Goal: Use online tool/utility: Utilize a website feature to perform a specific function

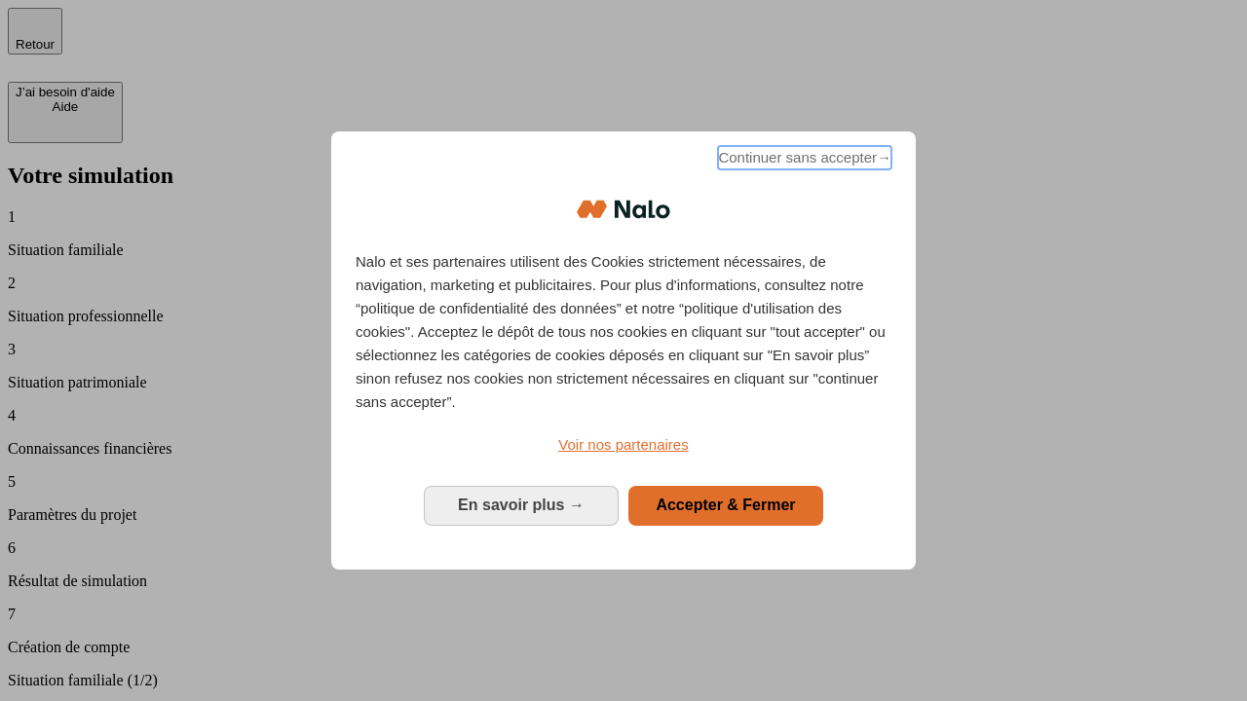
click at [802, 161] on span "Continuer sans accepter →" at bounding box center [804, 157] width 173 height 23
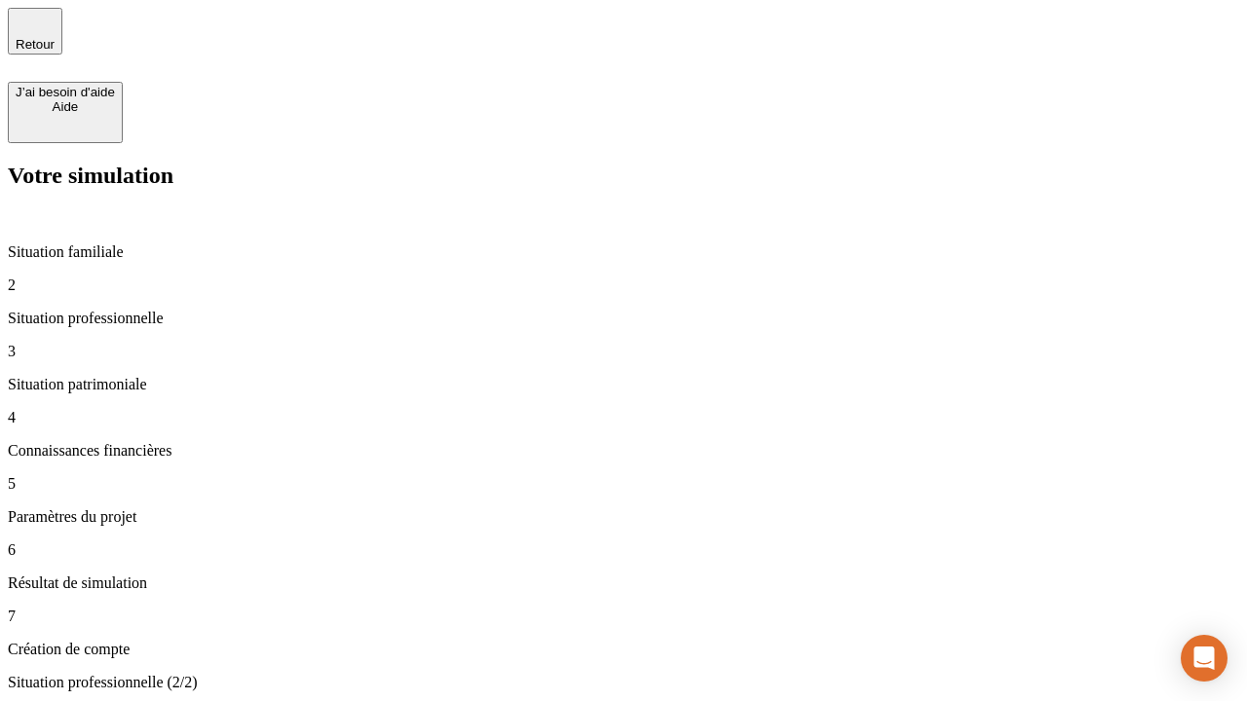
type input "70 000"
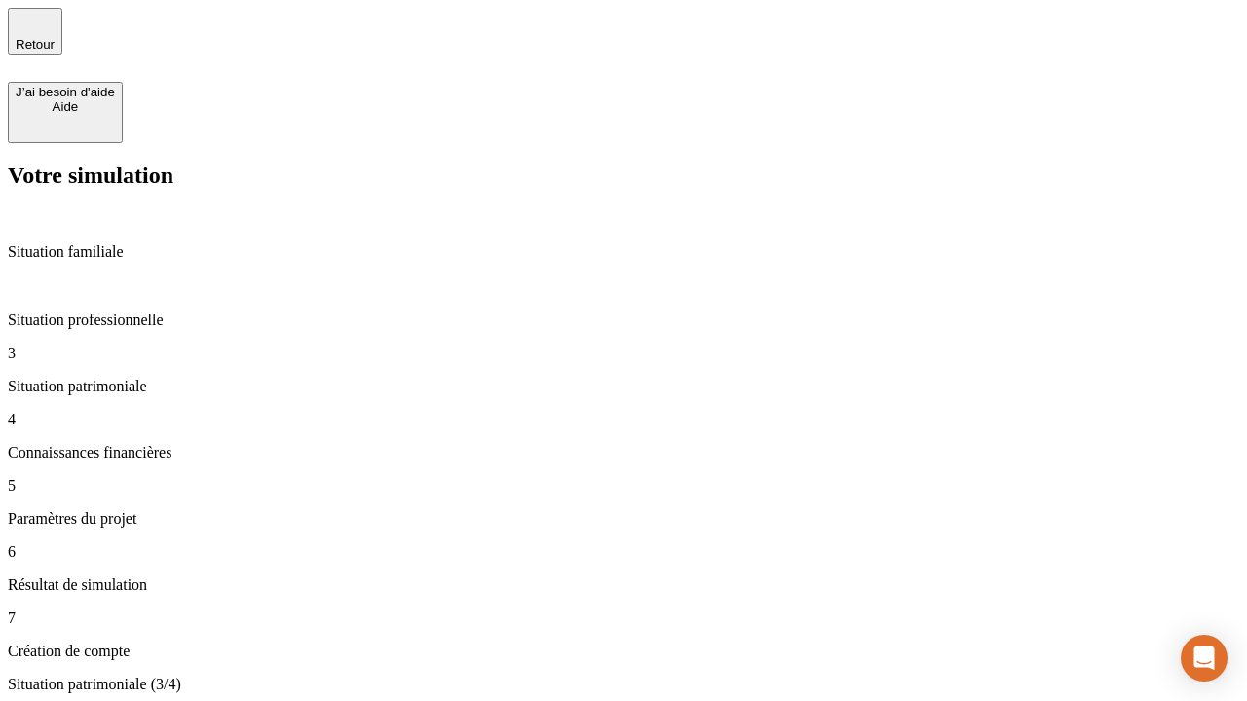
type input "800"
type input "6"
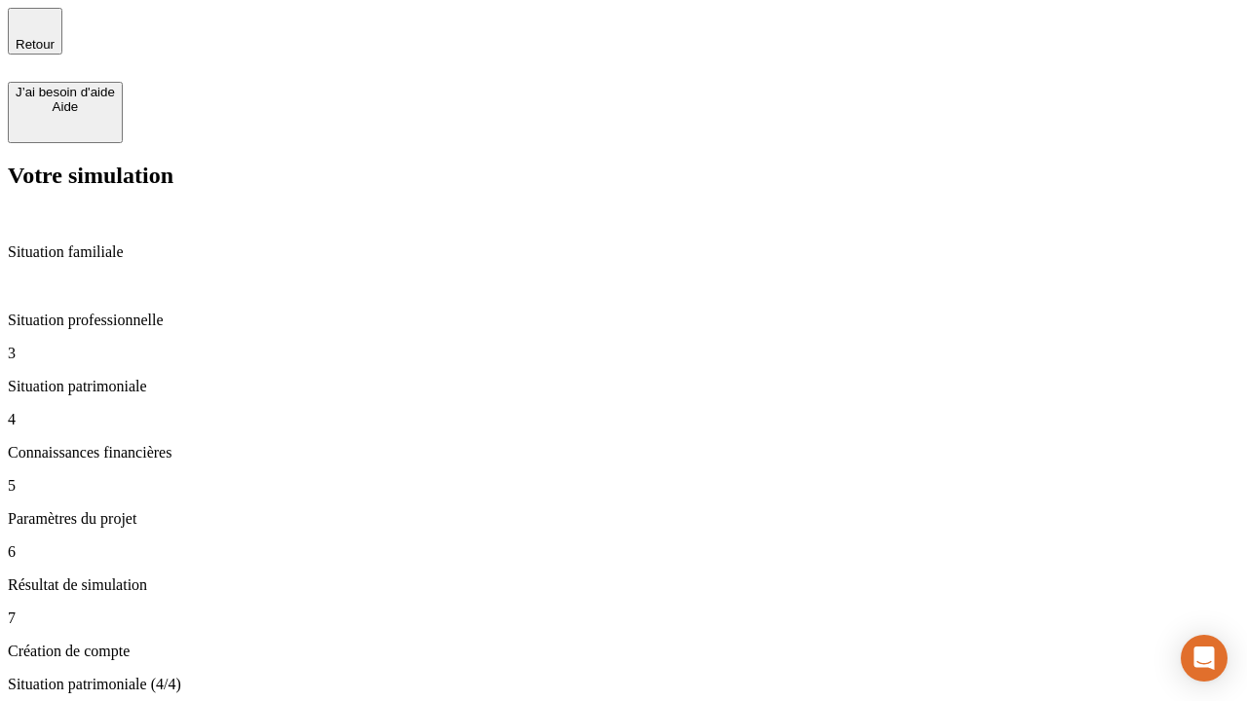
type input "400"
type input "3"
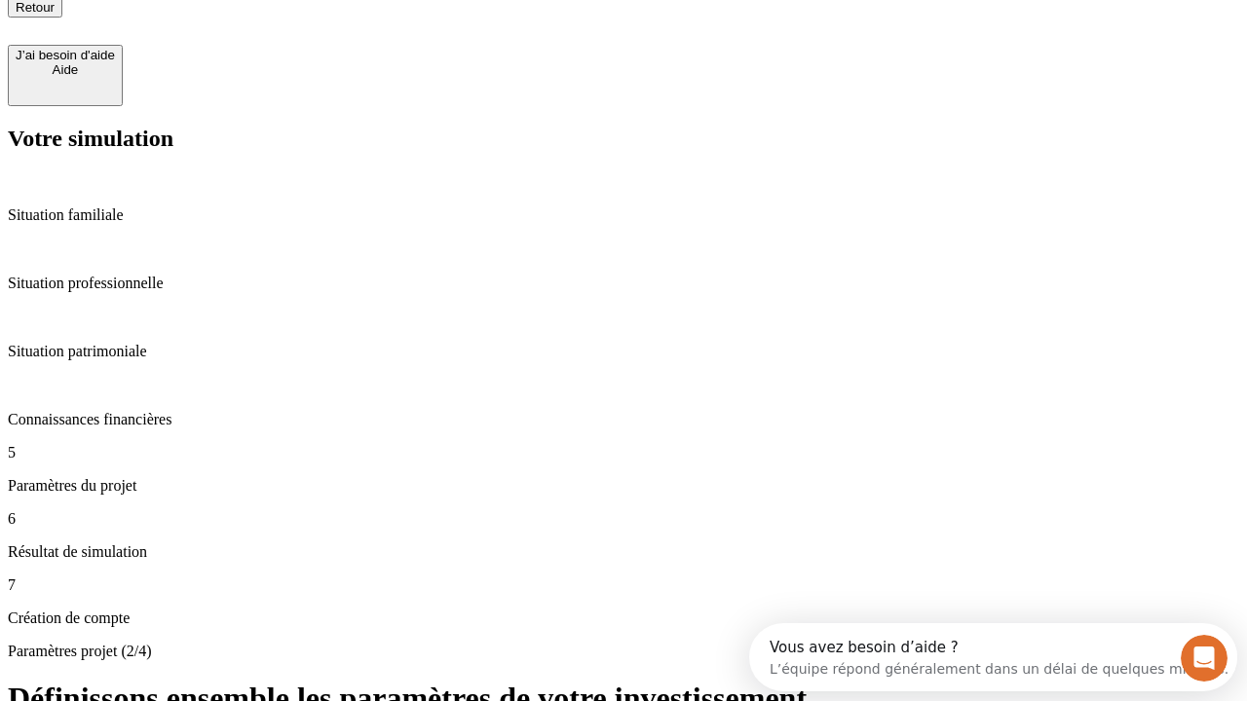
type input "35"
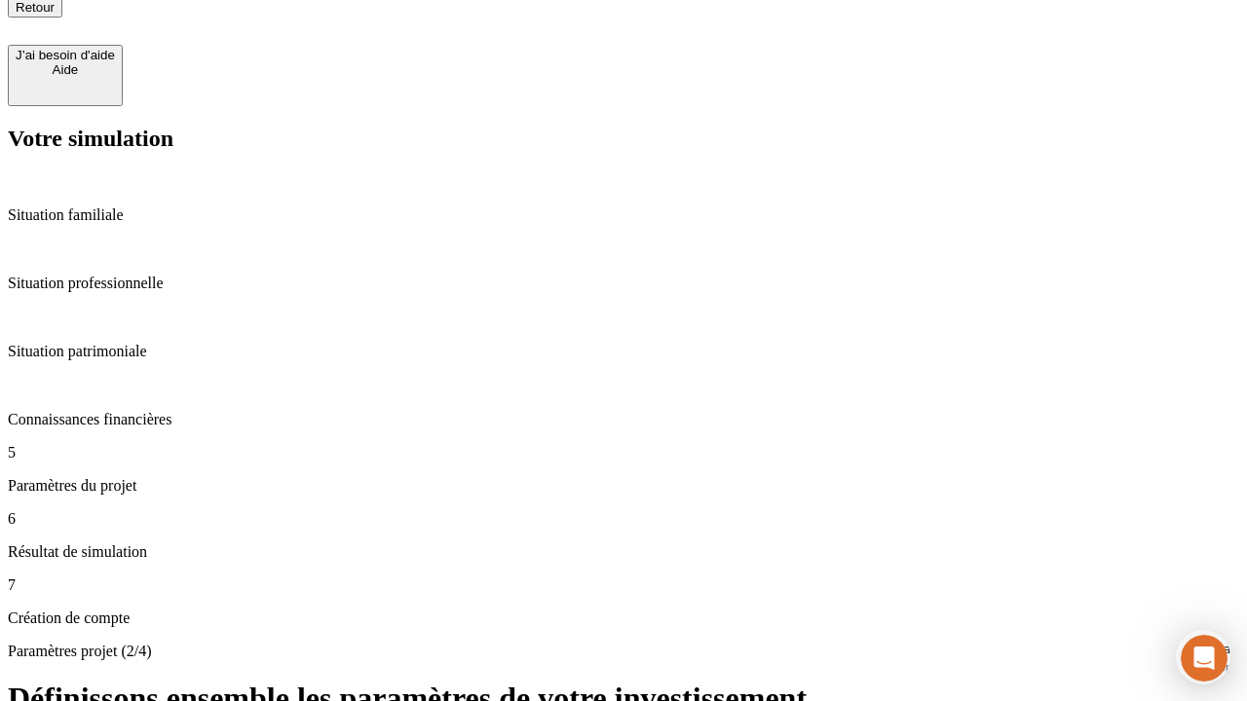
type input "500"
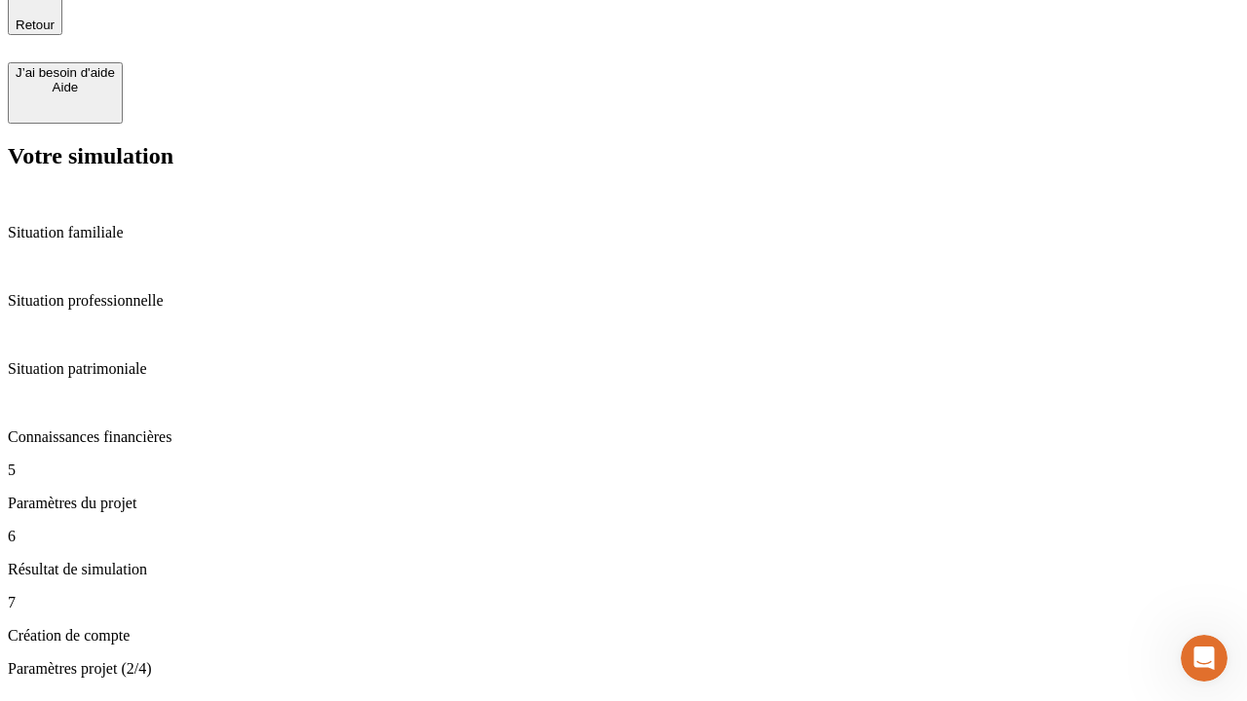
type input "640"
